Goal: Register for event/course

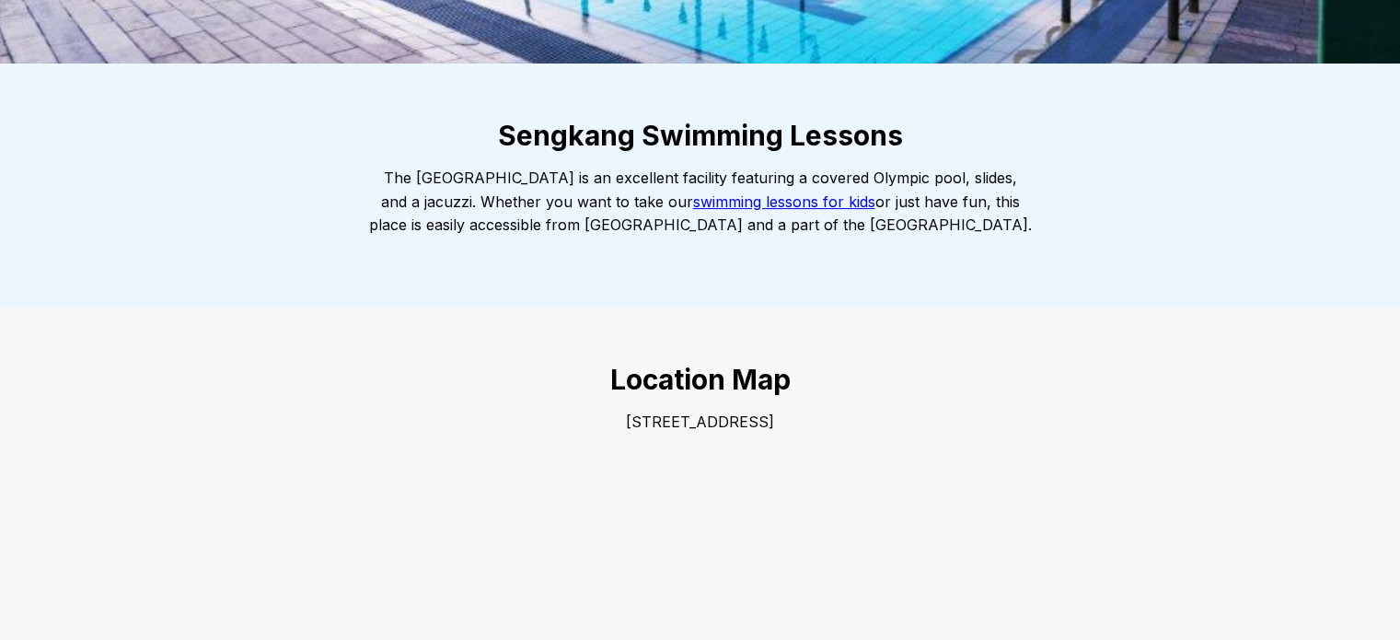
scroll to position [460, 0]
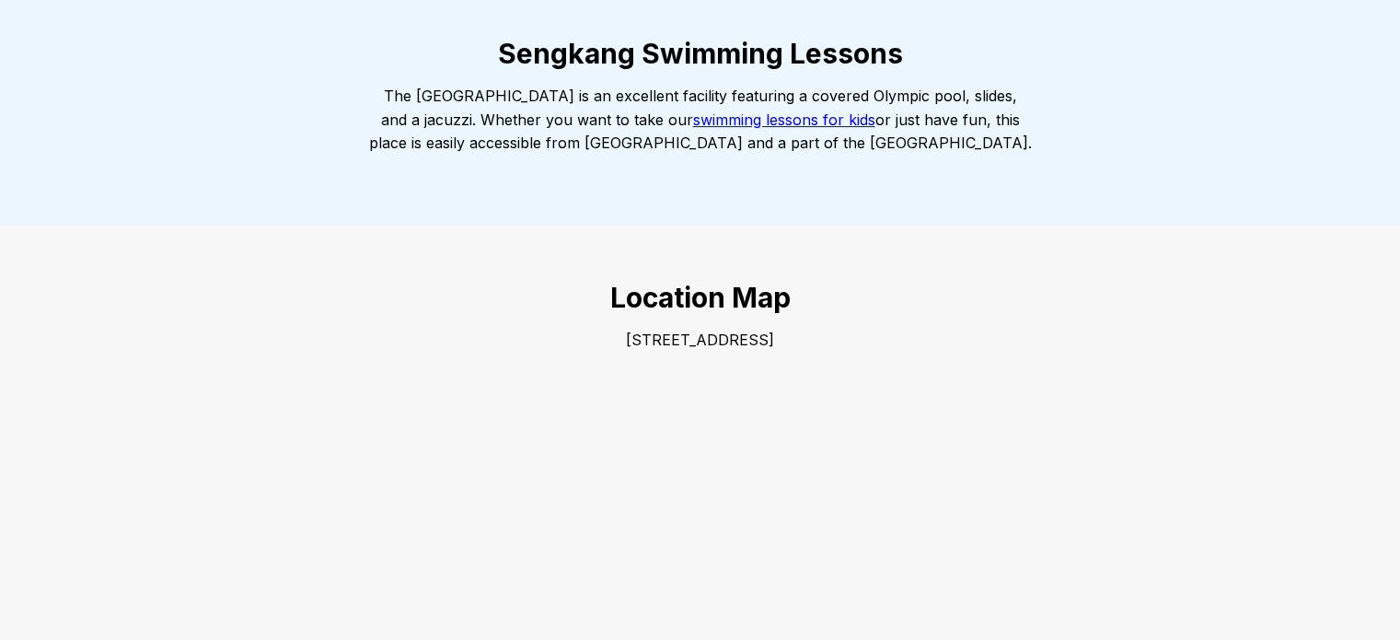
click at [832, 121] on link "swimming lessons for kids" at bounding box center [784, 119] width 182 height 18
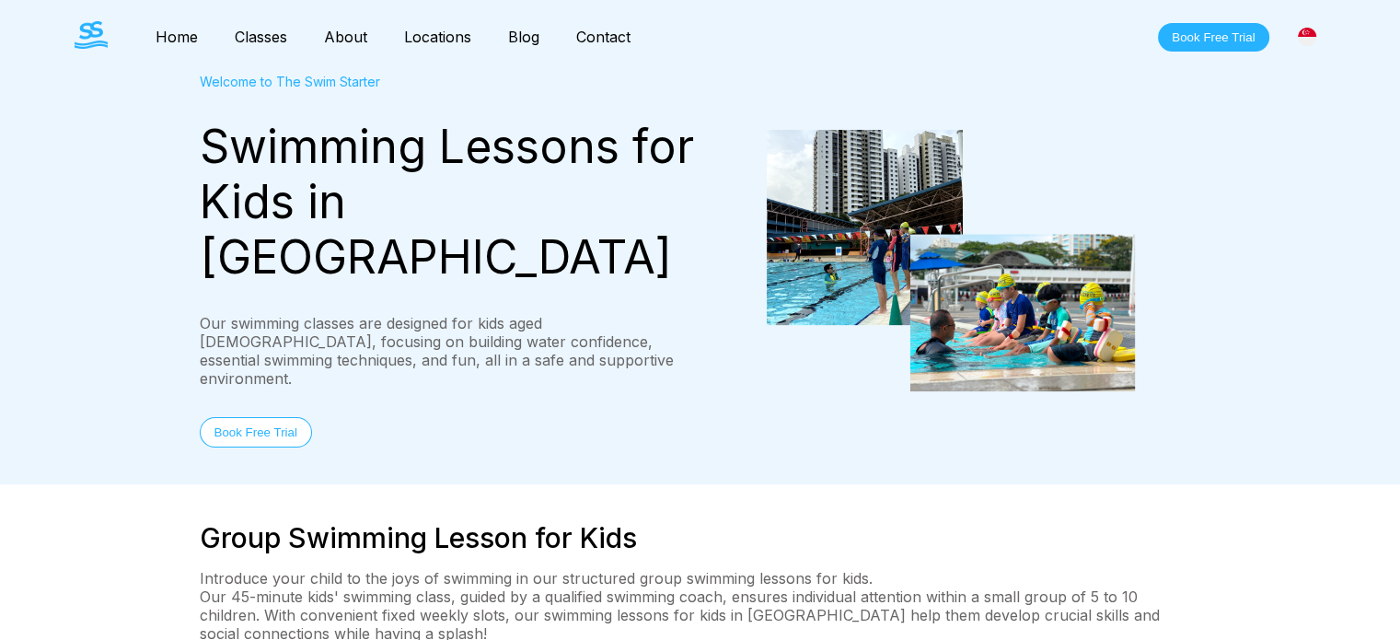
click at [290, 417] on button "Book Free Trial" at bounding box center [256, 432] width 112 height 30
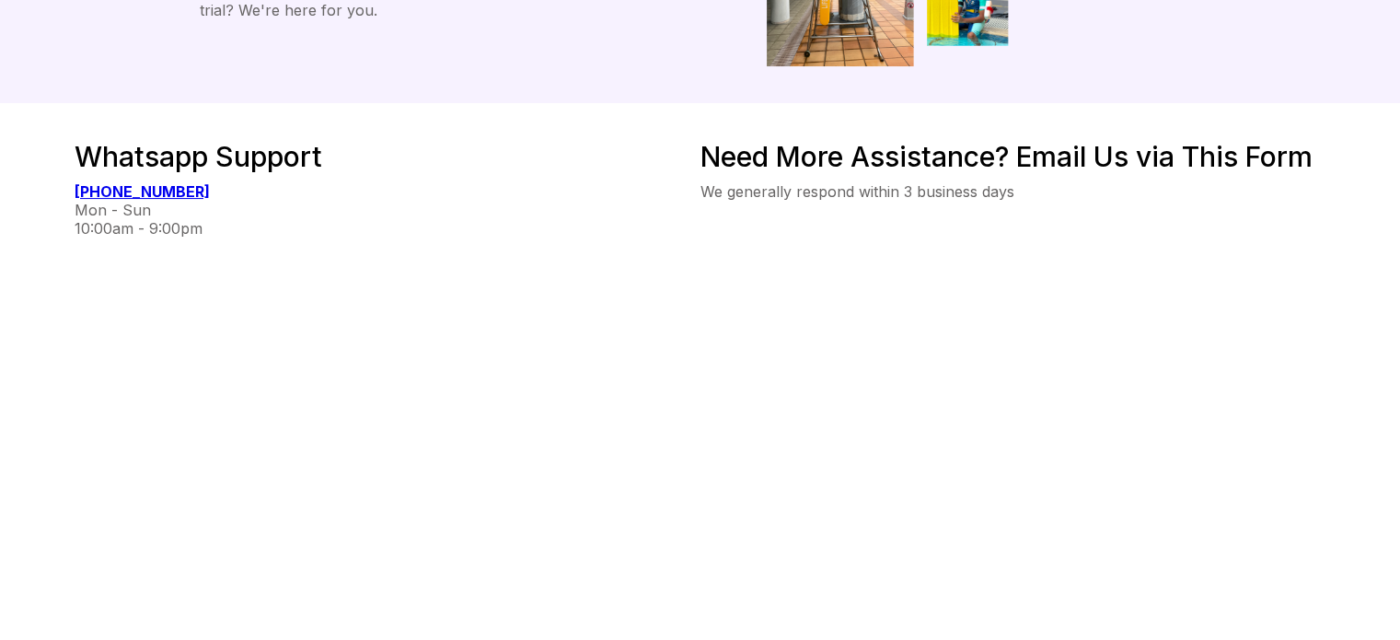
scroll to position [276, 0]
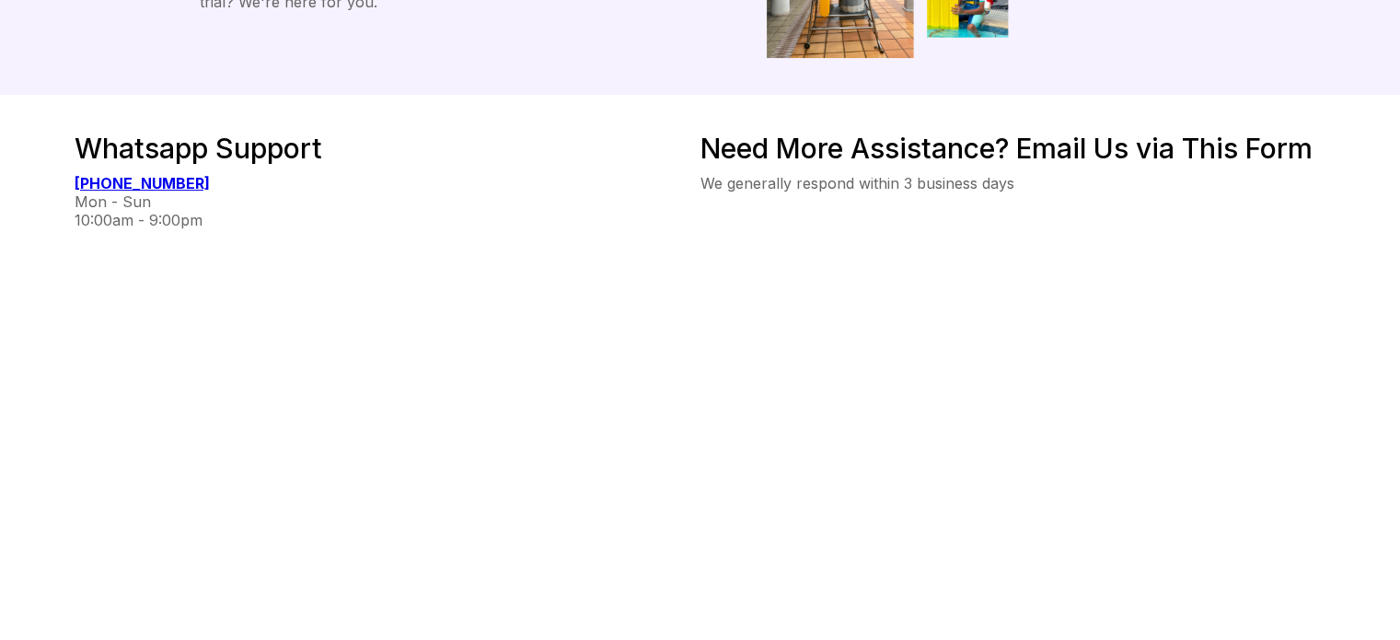
click at [635, 441] on div "Whatsapp Support +65 8222 1357 Mon - Sun 10:00am - 9:00pm" at bounding box center [388, 475] width 626 height 687
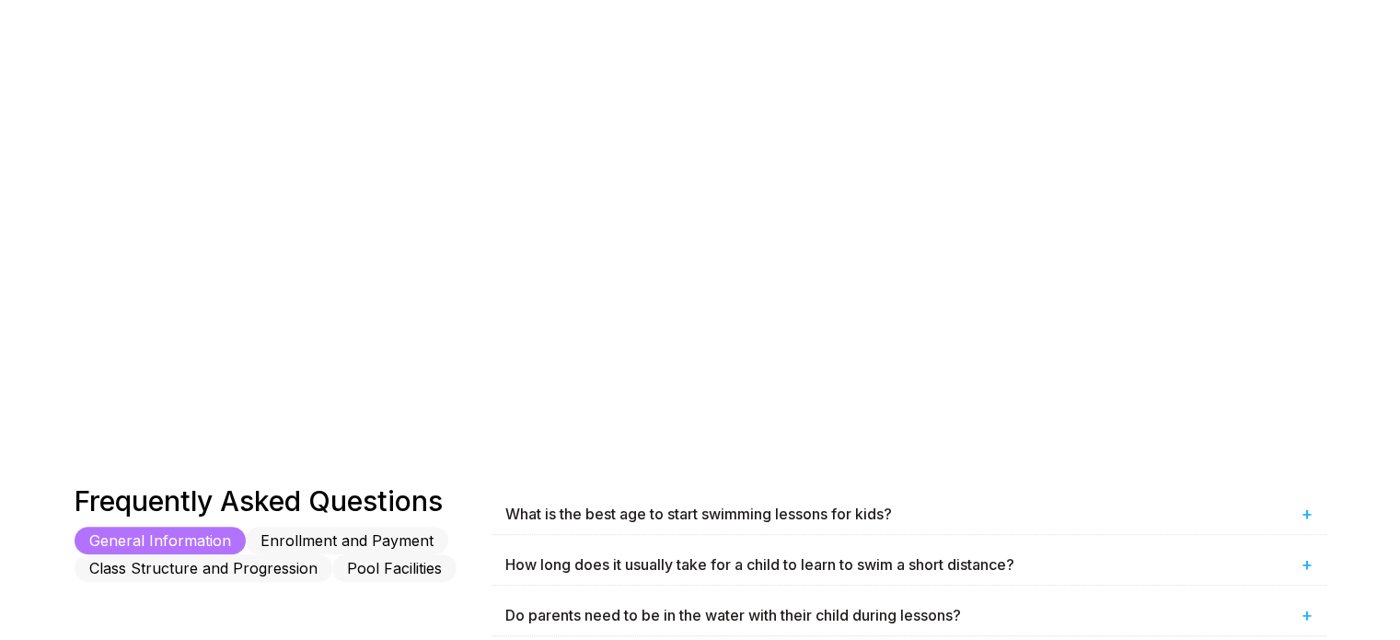
scroll to position [644, 0]
